Goal: Find specific page/section: Find specific page/section

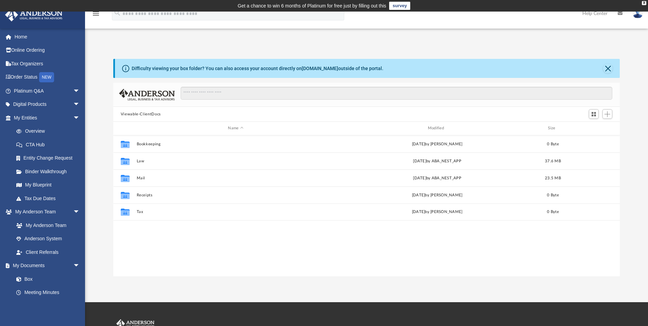
scroll to position [149, 502]
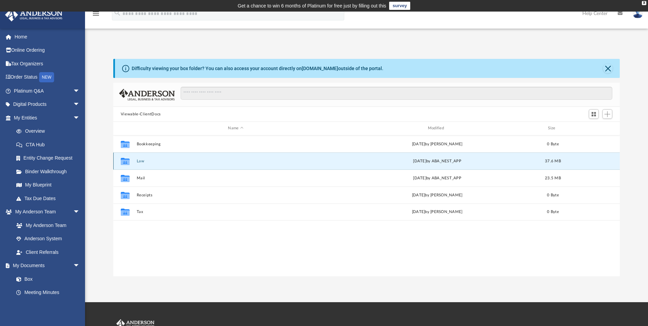
click at [139, 160] on button "Law" at bounding box center [235, 161] width 198 height 4
click at [141, 159] on button "Law" at bounding box center [235, 161] width 198 height 4
click at [138, 159] on button "Law" at bounding box center [235, 161] width 198 height 4
click at [139, 159] on button "Law" at bounding box center [235, 161] width 198 height 4
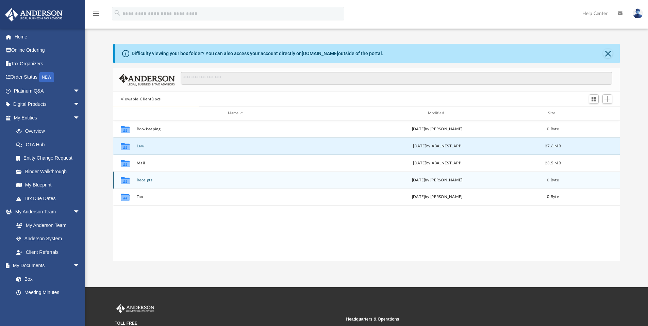
scroll to position [0, 0]
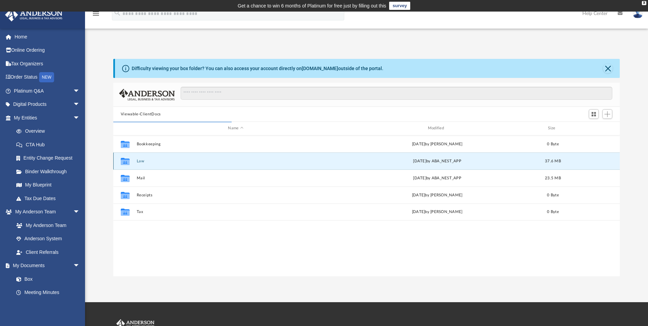
click at [139, 160] on button "Law" at bounding box center [235, 161] width 198 height 4
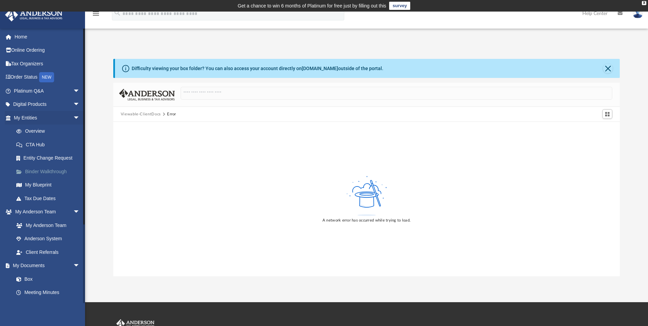
click at [51, 168] on link "Binder Walkthrough" at bounding box center [50, 172] width 81 height 14
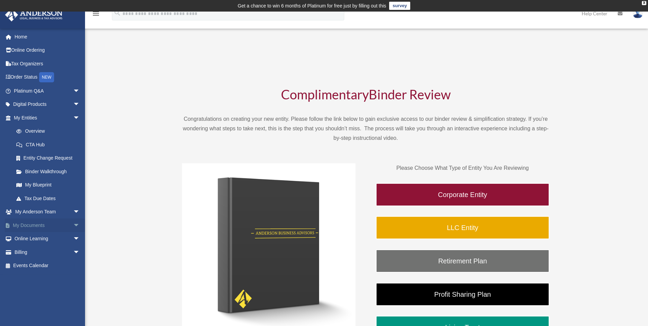
click at [43, 224] on link "My Documents arrow_drop_down" at bounding box center [47, 226] width 85 height 14
click at [73, 224] on span "arrow_drop_down" at bounding box center [80, 226] width 14 height 14
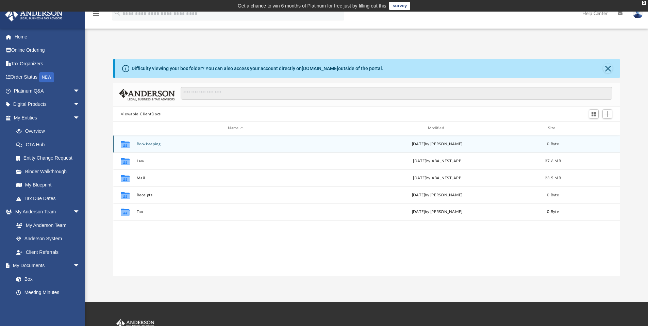
scroll to position [5, 5]
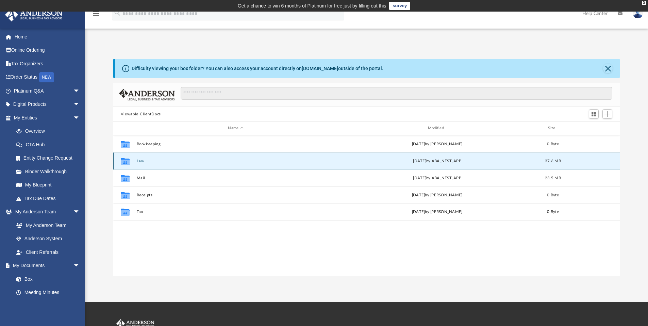
click at [139, 161] on button "Law" at bounding box center [235, 161] width 198 height 4
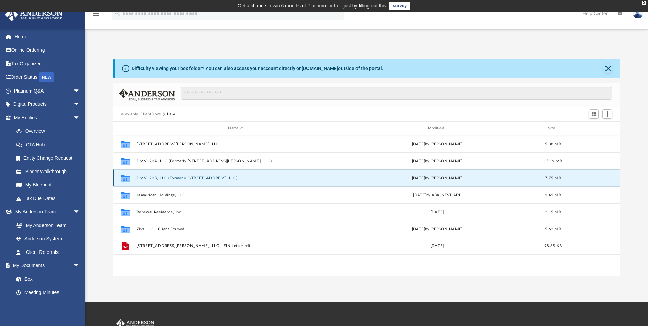
click at [214, 177] on button "DMV123B, LLC (Formerly [STREET_ADDRESS], LLC)" at bounding box center [235, 178] width 198 height 4
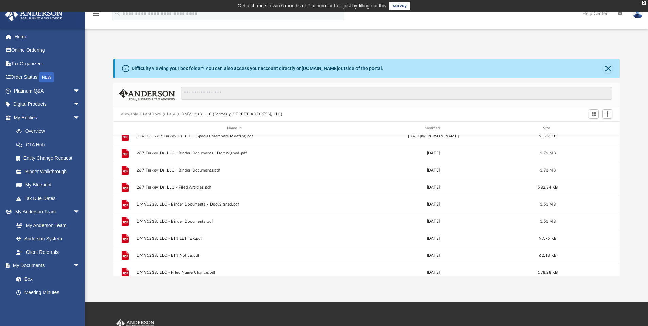
scroll to position [46, 0]
